Goal: Find specific page/section: Find specific page/section

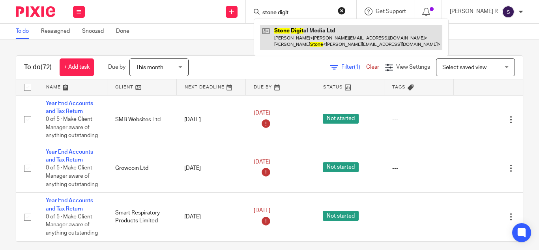
type input "stone digit"
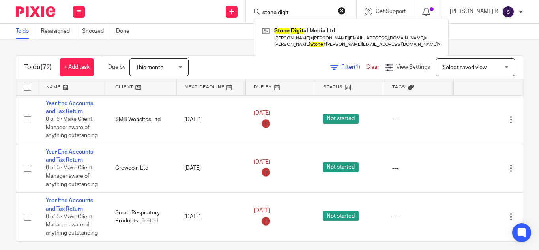
drag, startPoint x: 256, startPoint y: 51, endPoint x: 273, endPoint y: 1, distance: 53.4
click at [256, 49] on div "To do (72) + Add task Due by This month This month [DATE] [DATE] This week Next…" at bounding box center [269, 144] width 539 height 210
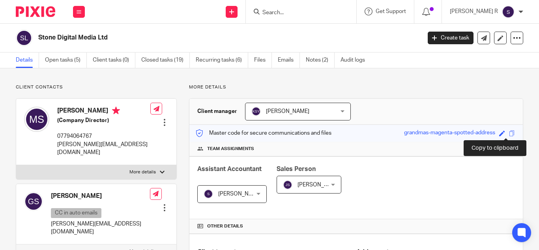
click at [509, 134] on span at bounding box center [512, 133] width 6 height 6
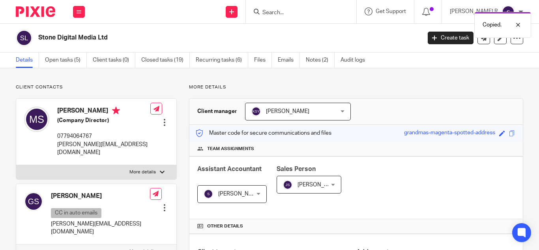
click at [510, 132] on div "Save grandmas-magenta-spotted-address" at bounding box center [460, 133] width 113 height 9
